Goal: Check status: Check status

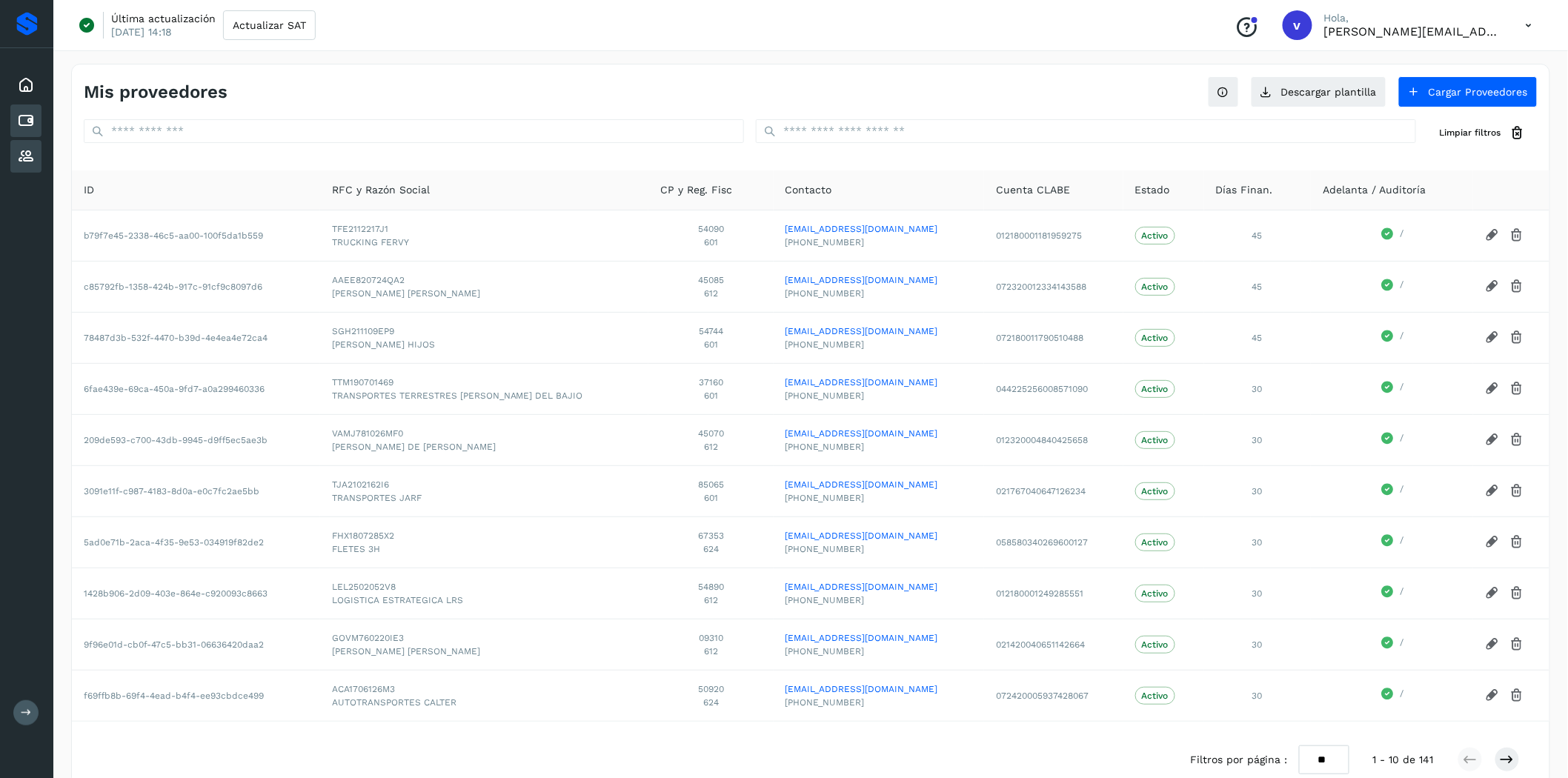
click at [29, 121] on icon at bounding box center [25, 121] width 18 height 18
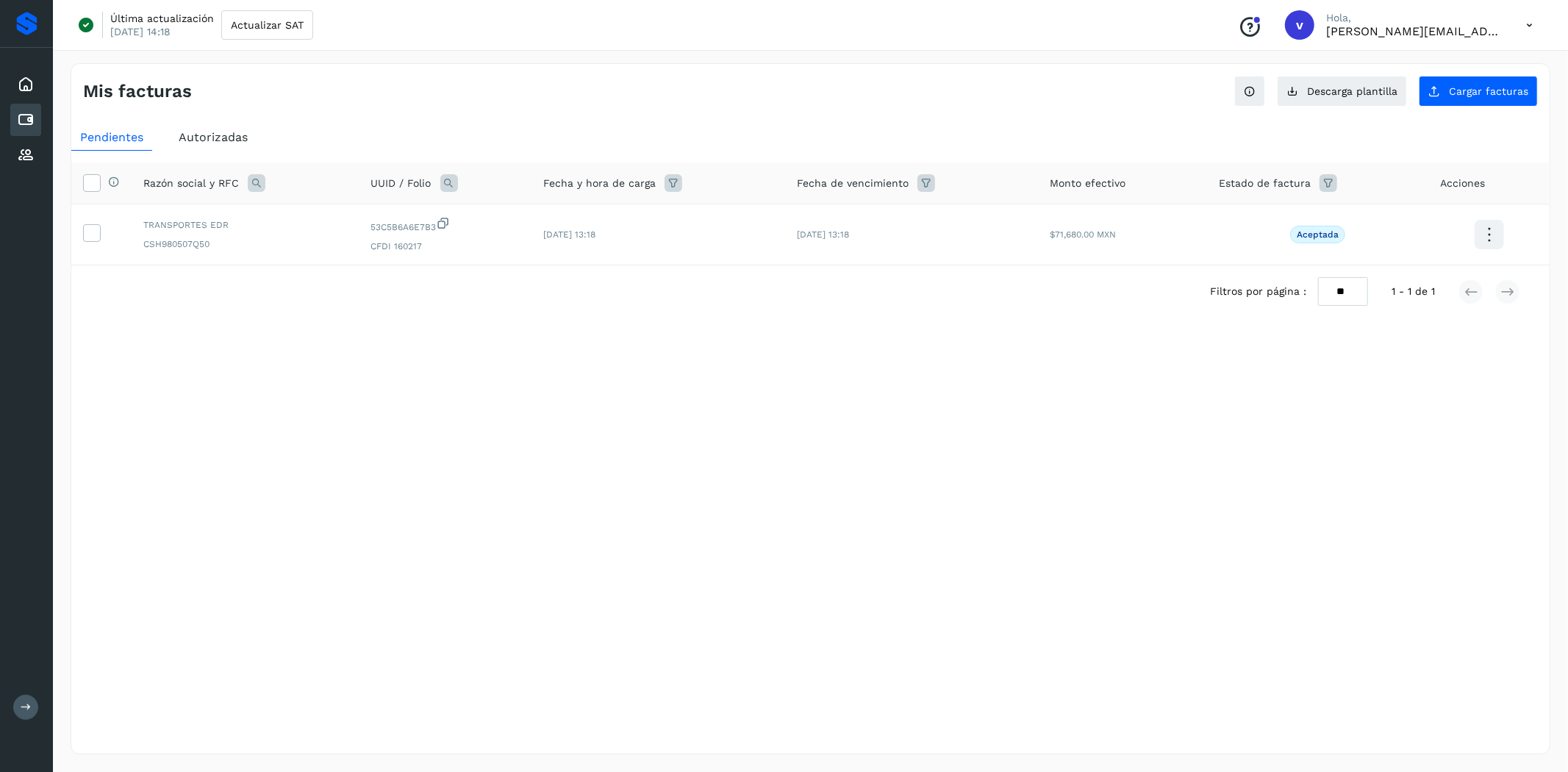
click at [252, 186] on icon at bounding box center [256, 183] width 17 height 17
click at [350, 239] on input "text" at bounding box center [352, 245] width 181 height 23
type input "****"
click at [372, 288] on button "Buscar" at bounding box center [389, 282] width 107 height 29
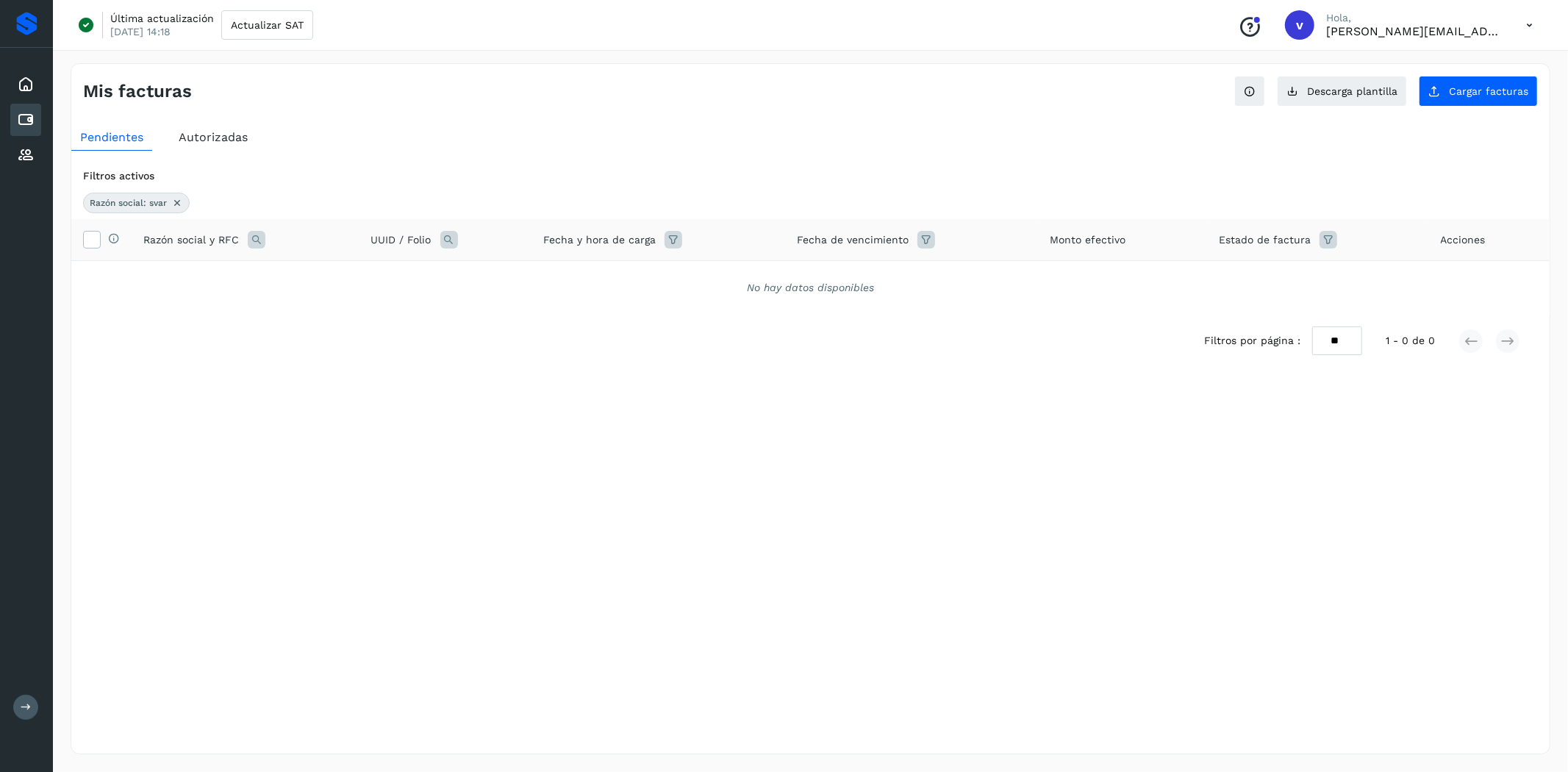
click at [173, 203] on icon at bounding box center [177, 203] width 12 height 12
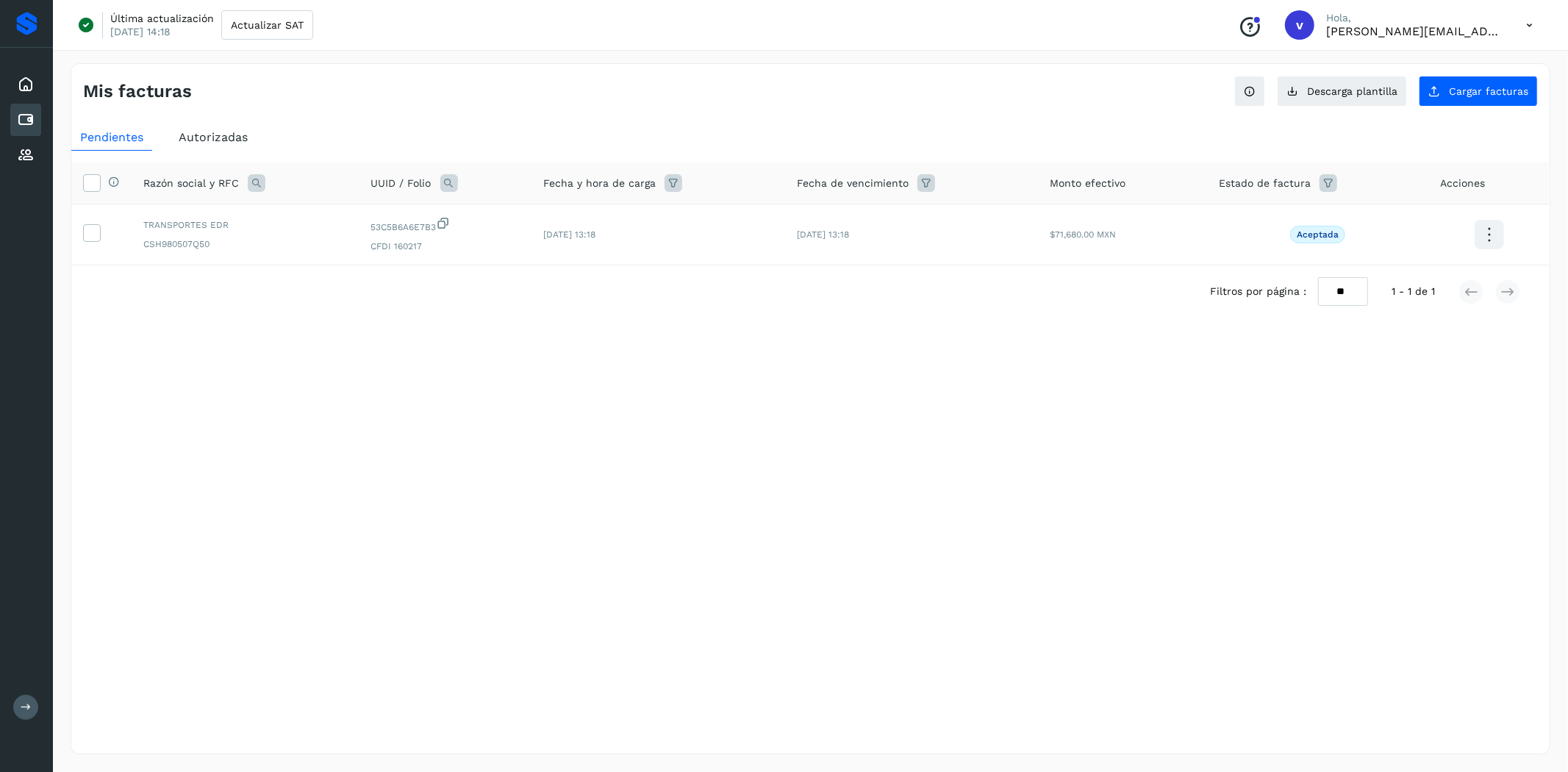
click at [256, 179] on icon at bounding box center [256, 183] width 17 height 17
click at [201, 125] on div "Autorizadas" at bounding box center [213, 136] width 87 height 26
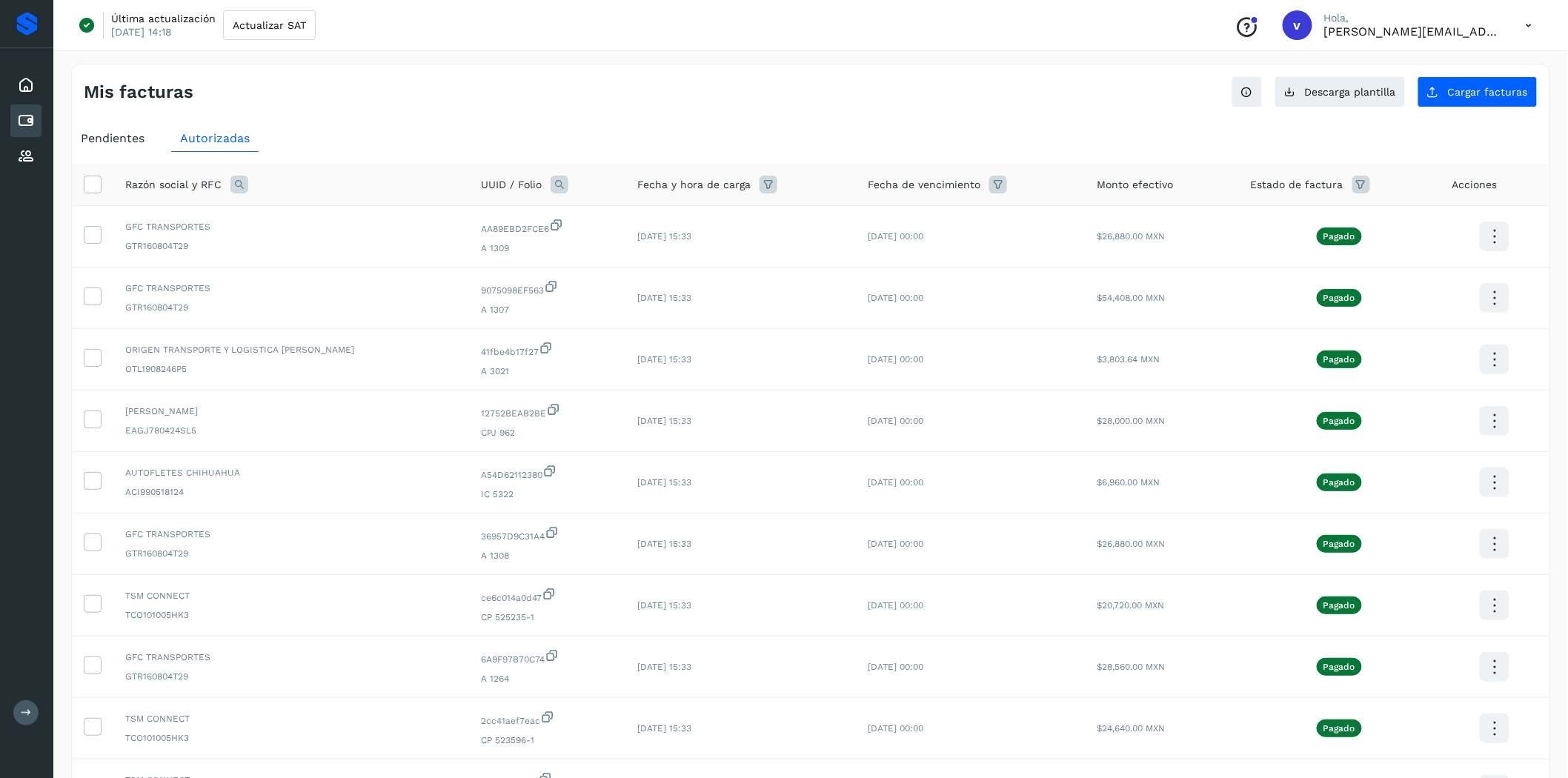
click at [238, 189] on icon at bounding box center [239, 184] width 18 height 18
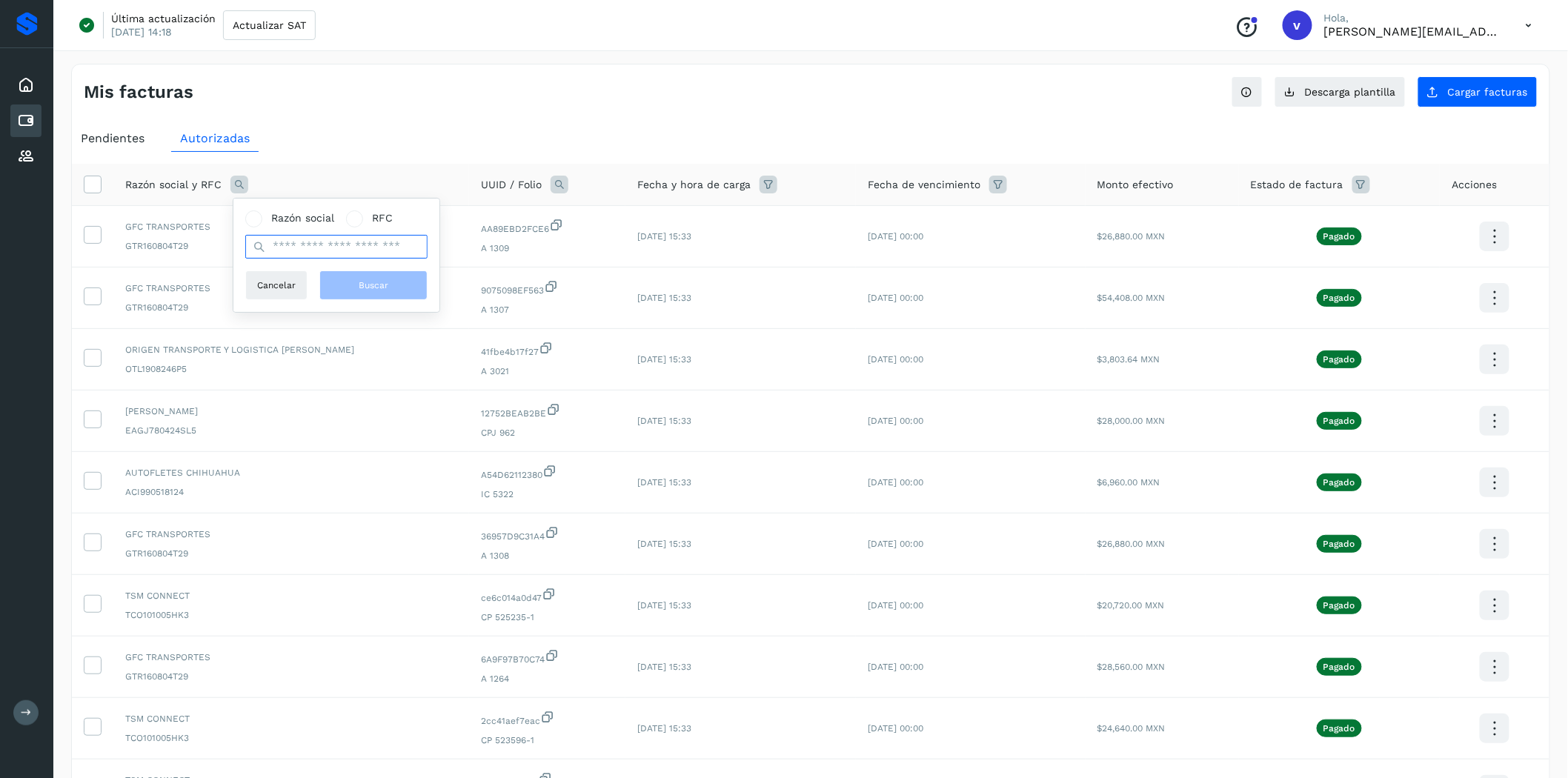
click at [340, 248] on input "text" at bounding box center [335, 247] width 182 height 23
type input "***"
click at [373, 271] on button "Buscar" at bounding box center [372, 285] width 108 height 29
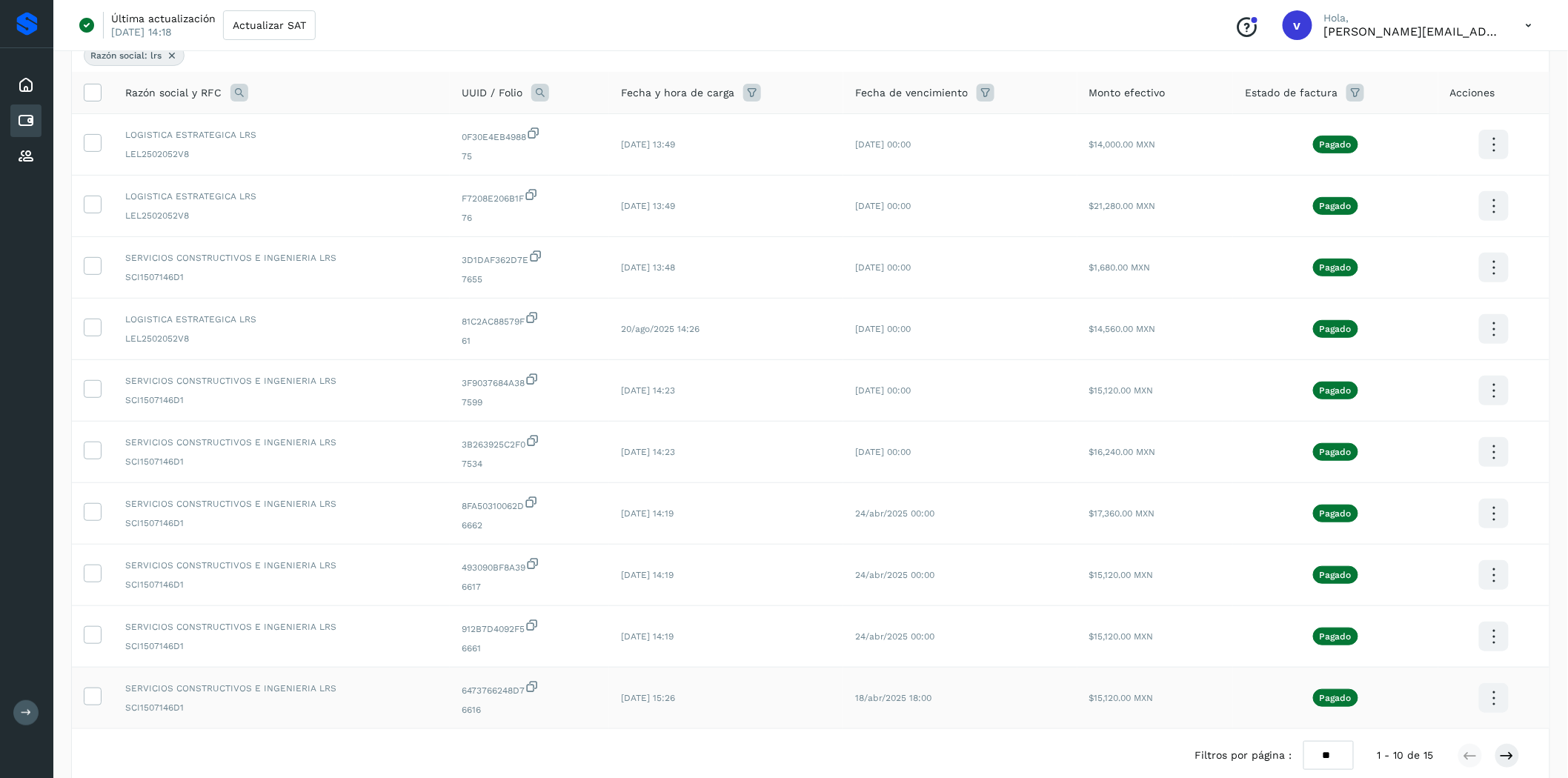
scroll to position [66, 0]
